Goal: Task Accomplishment & Management: Use online tool/utility

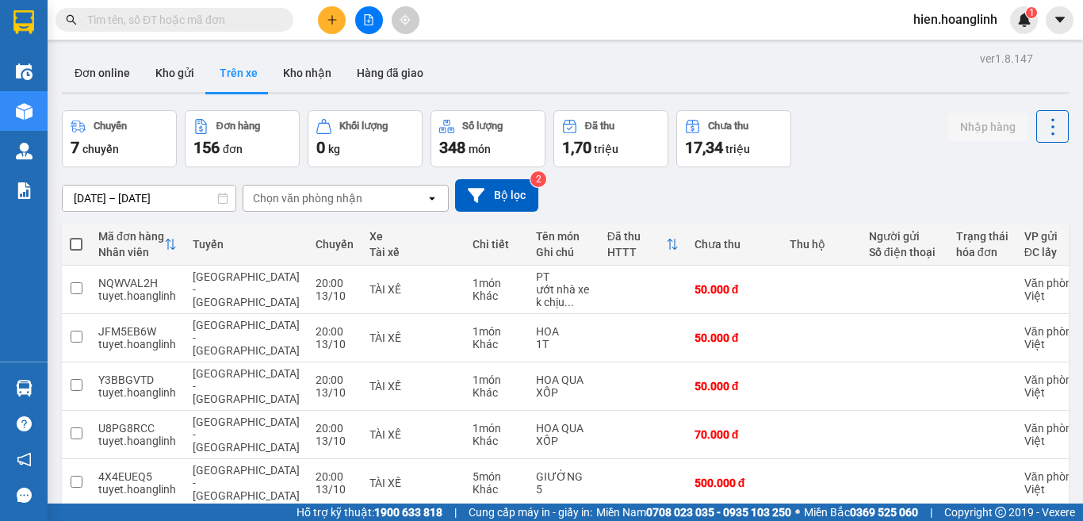
click at [373, 24] on icon "file-add" at bounding box center [369, 19] width 9 height 11
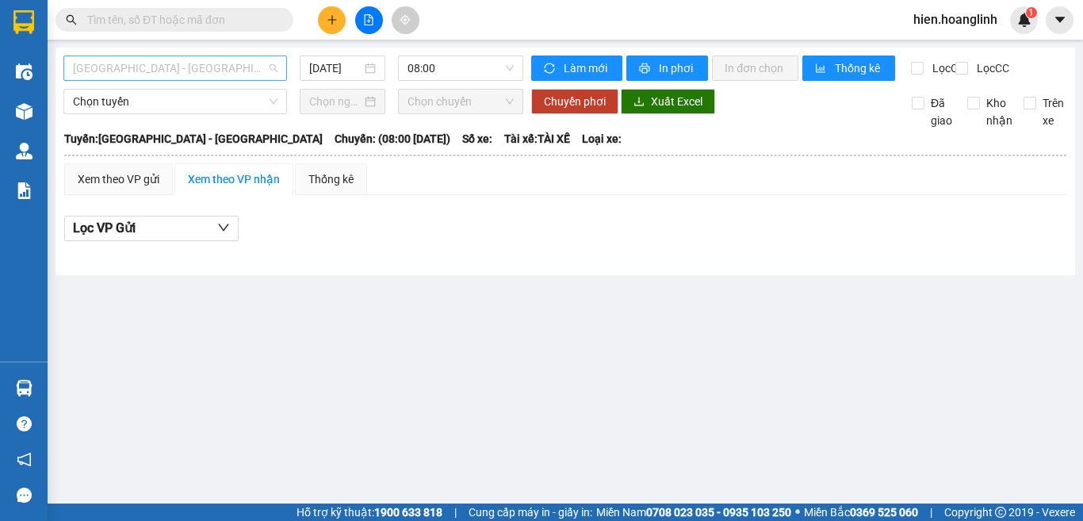
click at [208, 57] on span "[GEOGRAPHIC_DATA] - [GEOGRAPHIC_DATA]" at bounding box center [175, 68] width 205 height 24
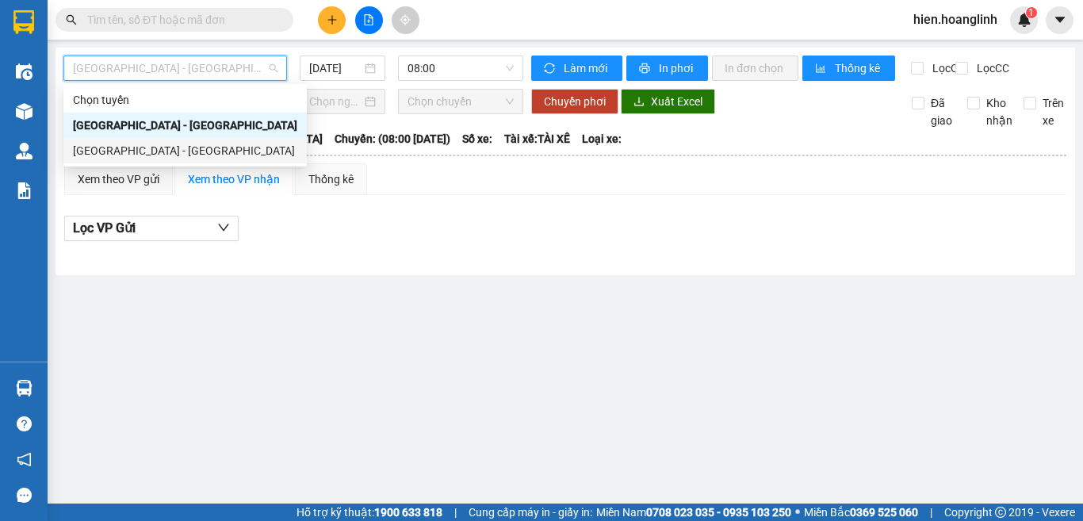
drag, startPoint x: 237, startPoint y: 152, endPoint x: 267, endPoint y: 98, distance: 61.8
click at [237, 153] on div "[GEOGRAPHIC_DATA] - [GEOGRAPHIC_DATA]" at bounding box center [185, 150] width 224 height 17
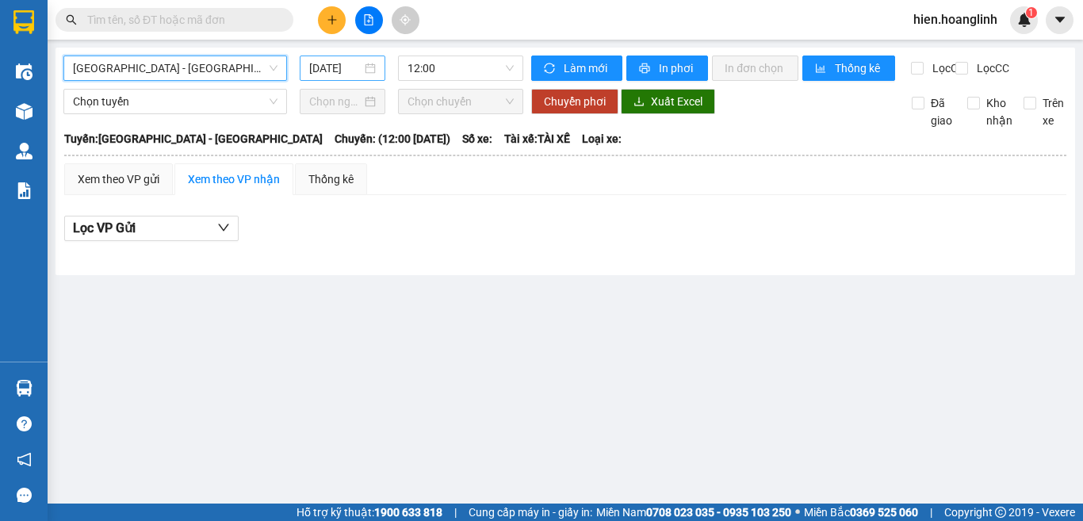
click at [323, 62] on input "[DATE]" at bounding box center [335, 67] width 52 height 17
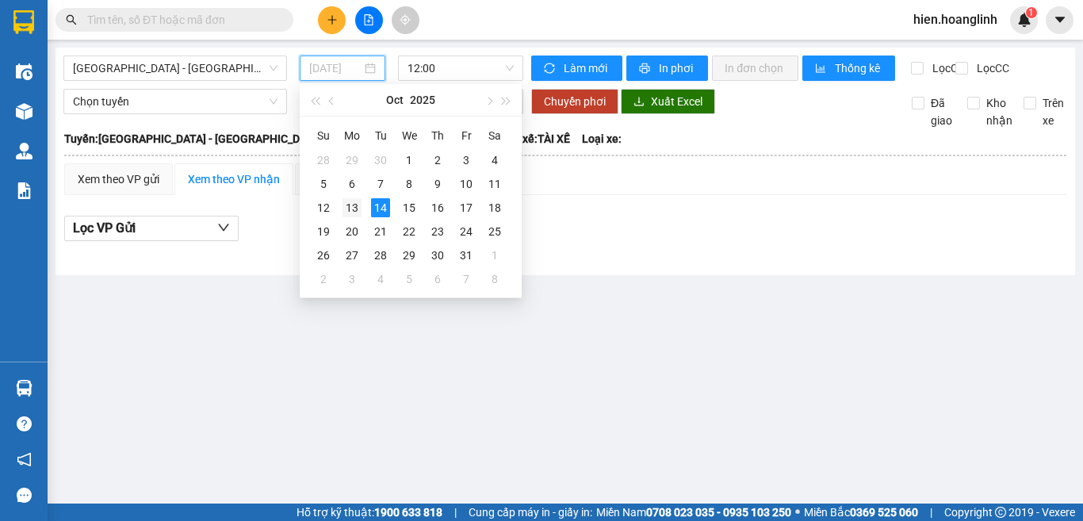
click at [346, 216] on div "13" at bounding box center [352, 207] width 19 height 19
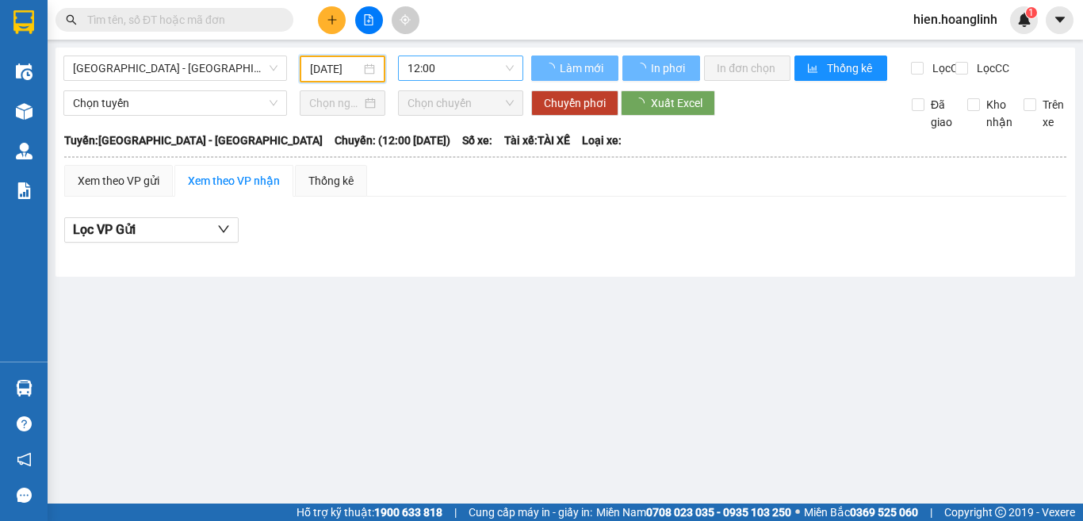
click at [426, 68] on span "12:00" at bounding box center [461, 68] width 106 height 24
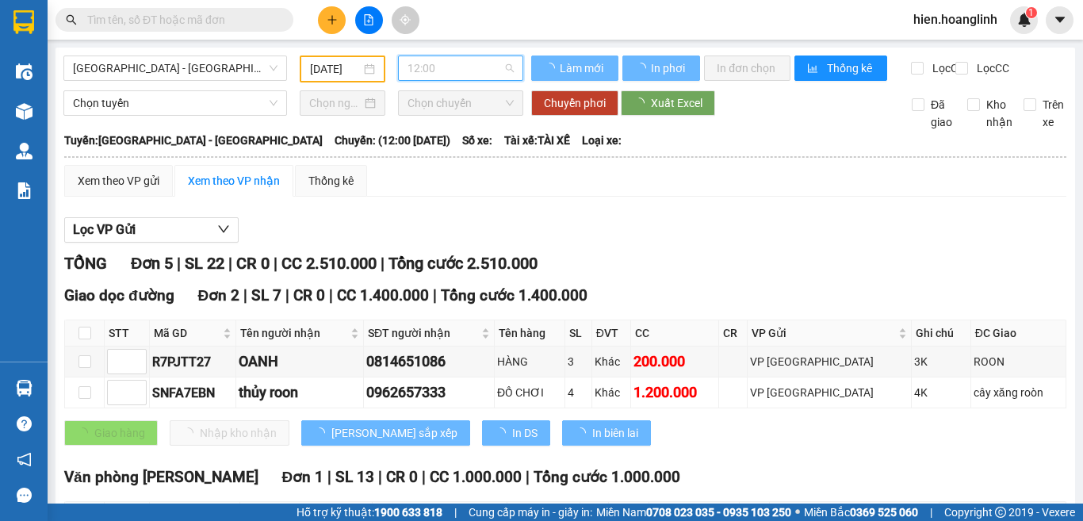
click at [426, 68] on span "12:00" at bounding box center [461, 68] width 106 height 24
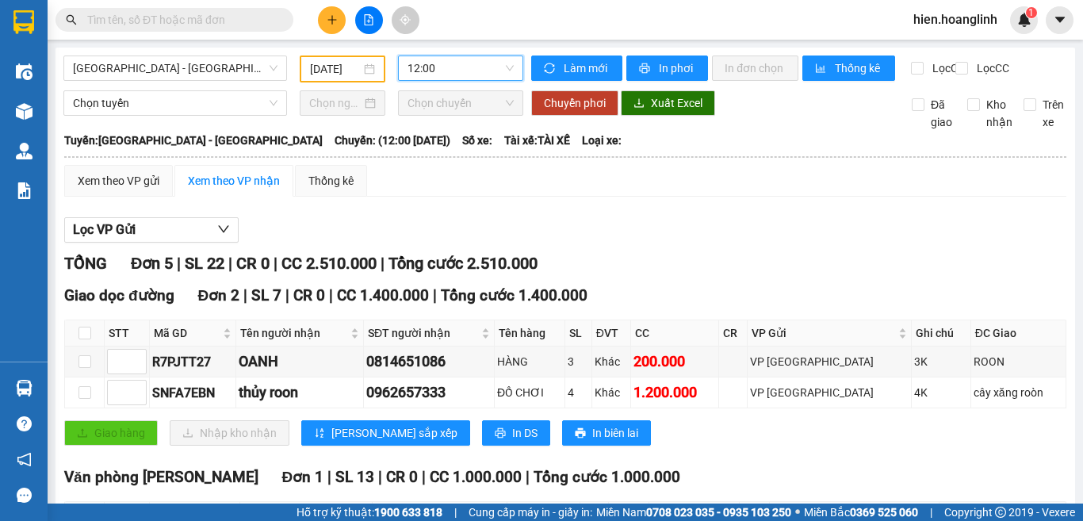
click at [426, 68] on span "12:00" at bounding box center [461, 68] width 106 height 24
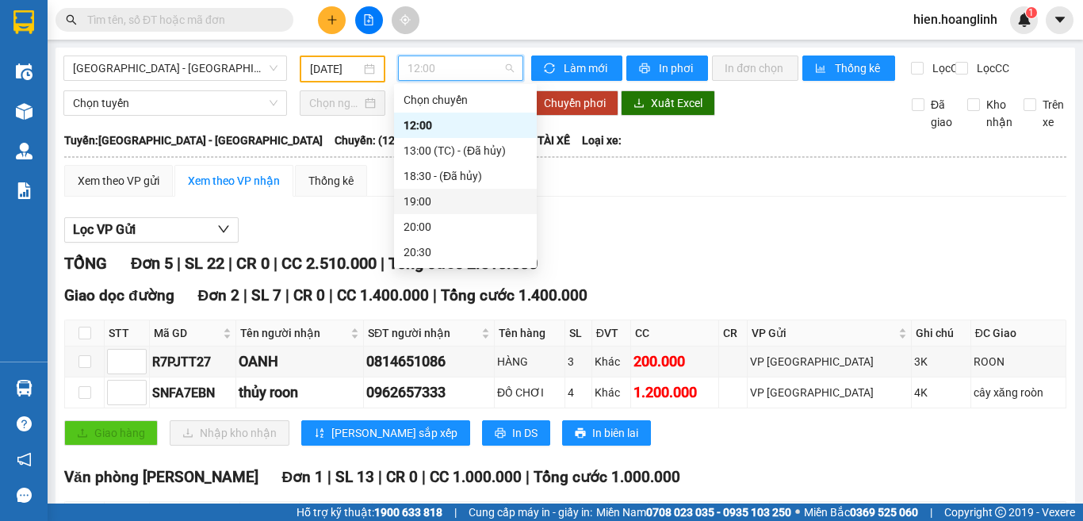
click at [464, 204] on div "19:00" at bounding box center [466, 201] width 124 height 17
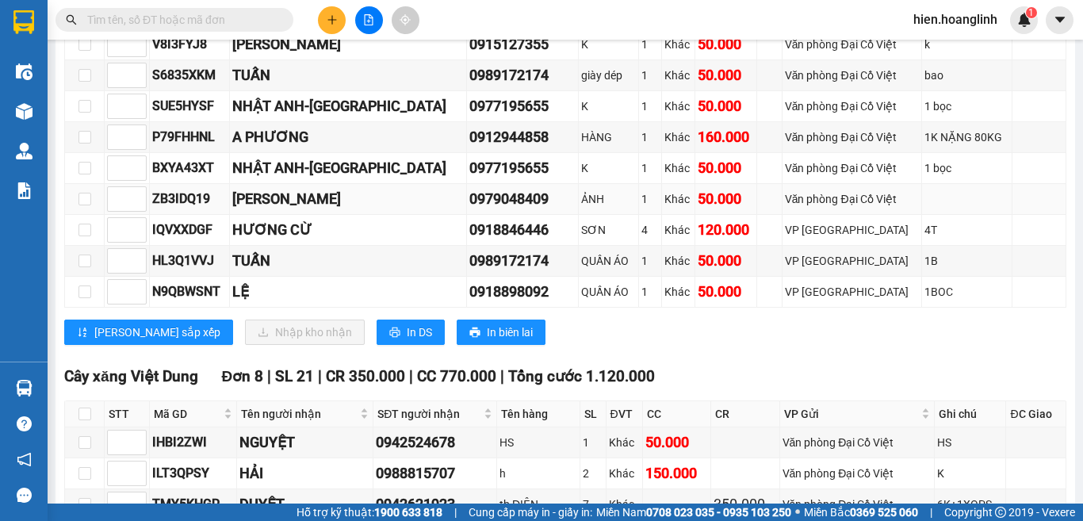
scroll to position [1586, 0]
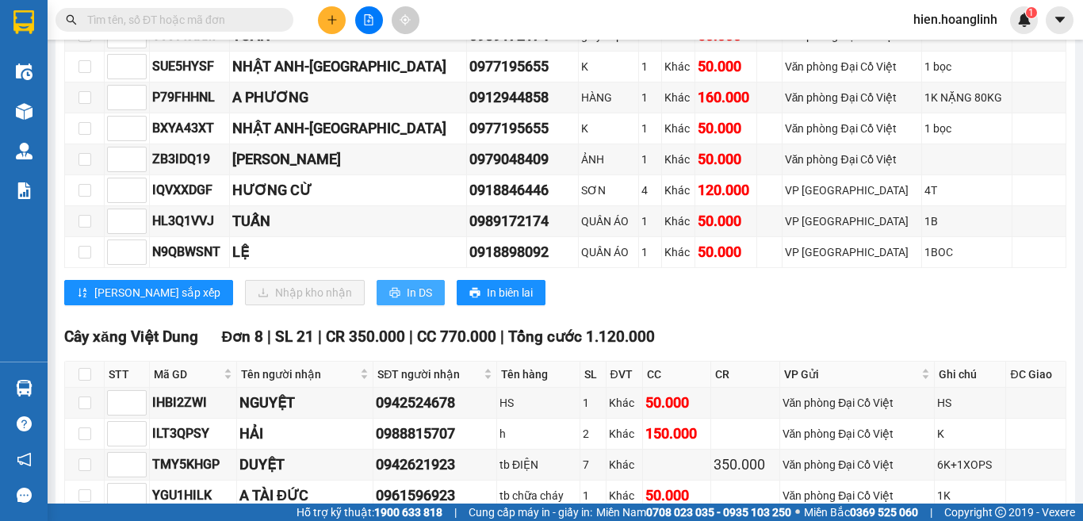
click at [407, 301] on span "In DS" at bounding box center [419, 292] width 25 height 17
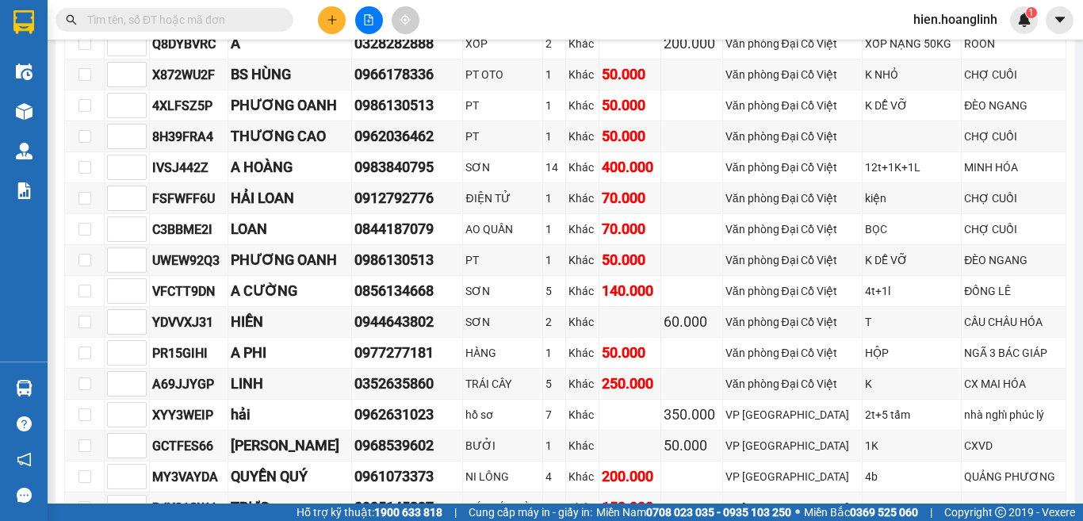
scroll to position [0, 0]
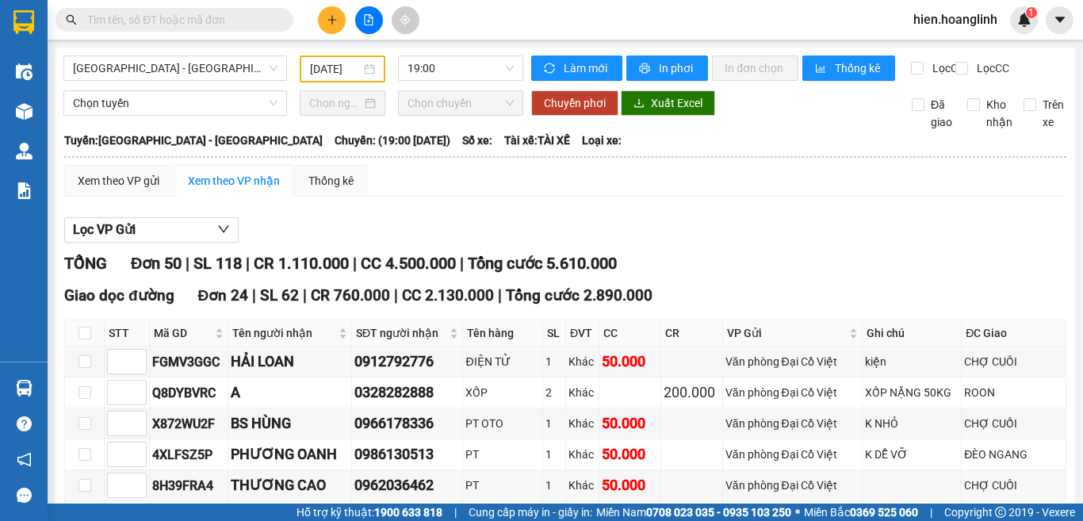
click at [325, 66] on input "[DATE]" at bounding box center [335, 68] width 51 height 17
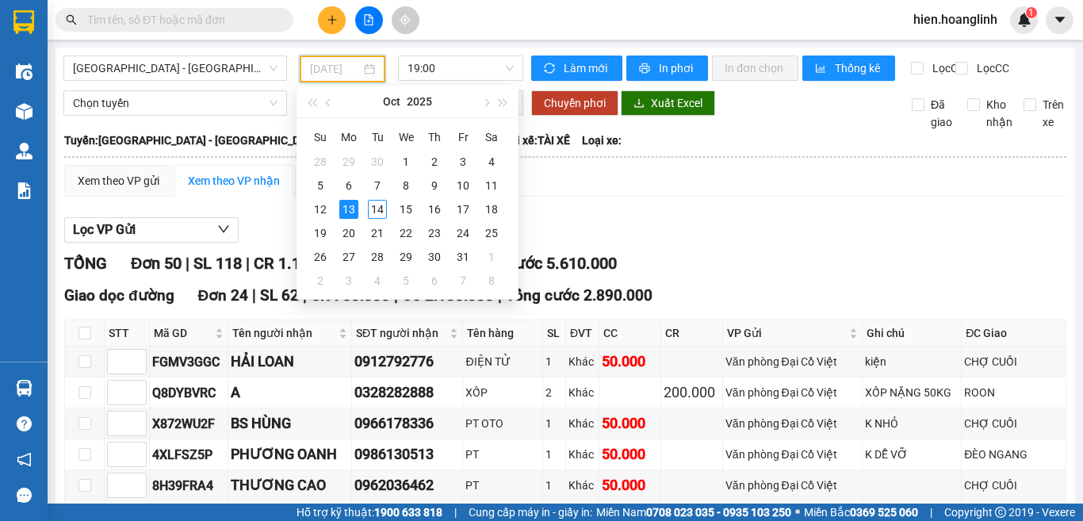
type input "[DATE]"
click at [251, 23] on input "text" at bounding box center [180, 19] width 187 height 17
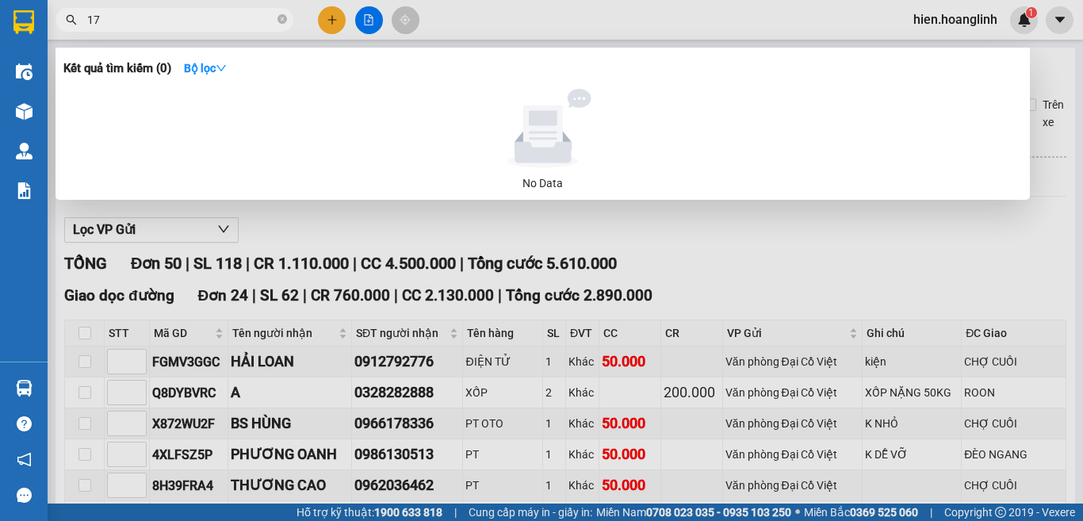
type input "174"
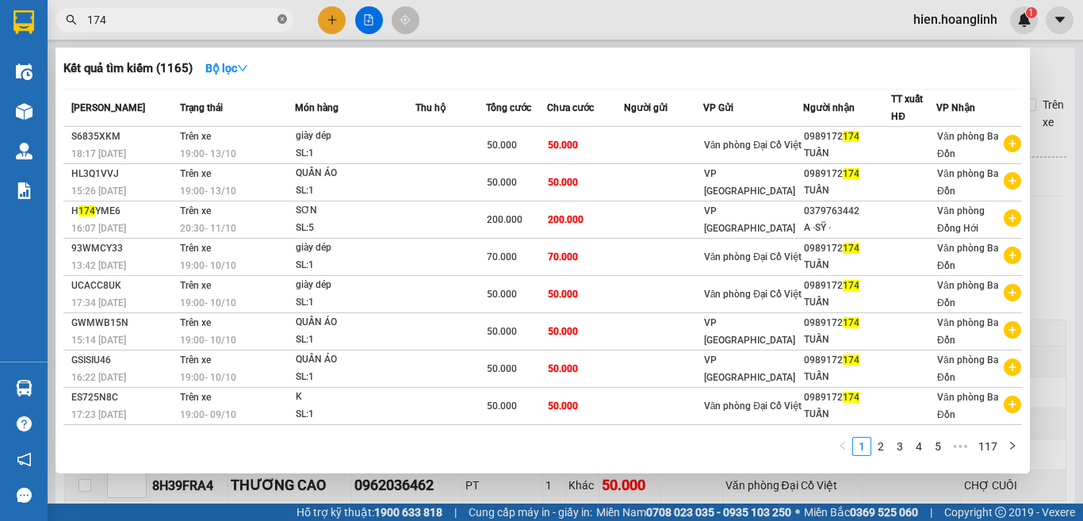
click at [286, 21] on icon "close-circle" at bounding box center [283, 19] width 10 height 10
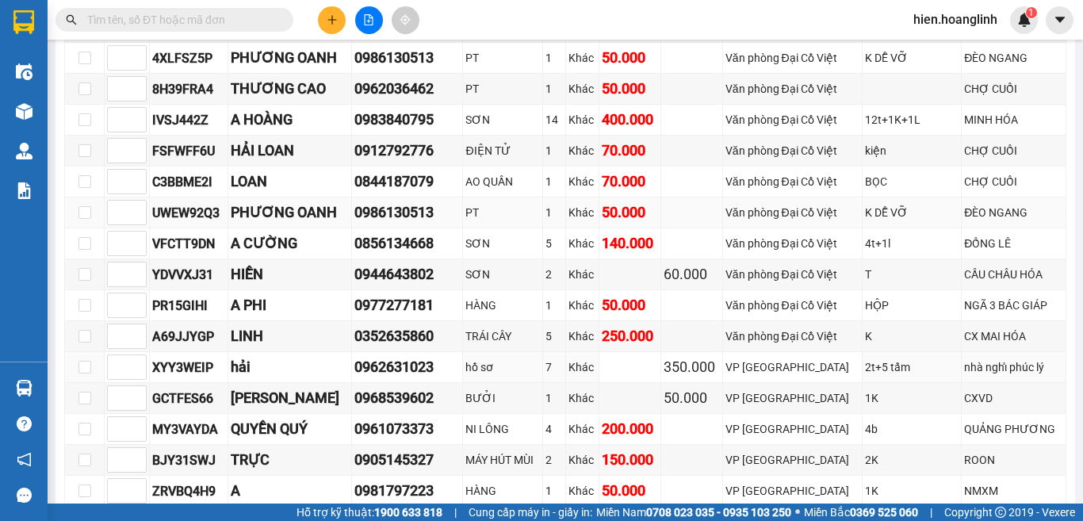
scroll to position [476, 0]
